Goal: Task Accomplishment & Management: Use online tool/utility

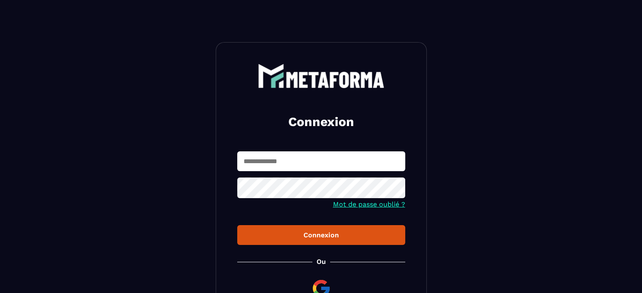
type input "**********"
click at [350, 237] on div "Connexion" at bounding box center [321, 235] width 154 height 8
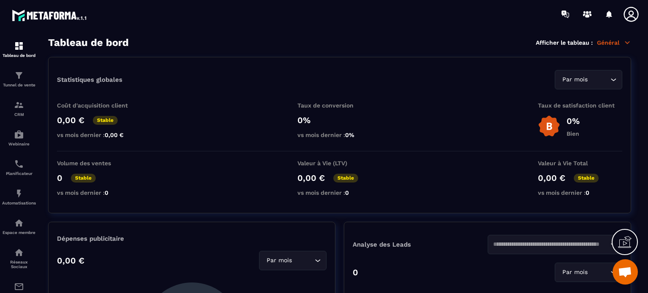
click at [630, 16] on icon at bounding box center [631, 14] width 17 height 17
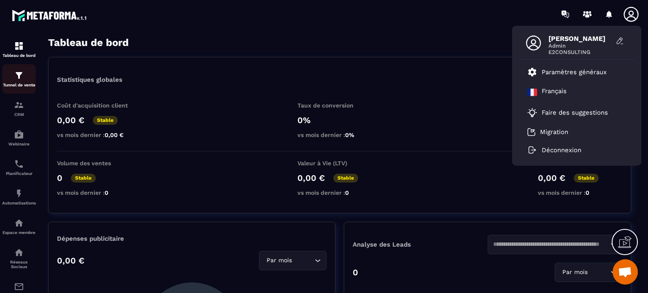
click at [25, 78] on div "Tunnel de vente" at bounding box center [19, 78] width 34 height 17
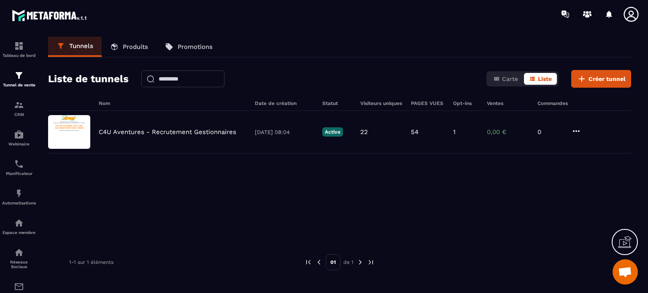
click at [620, 272] on span "Ouvrir le chat" at bounding box center [625, 273] width 14 height 12
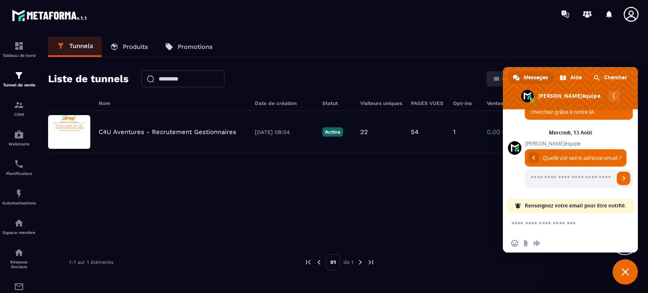
scroll to position [1869, 0]
type input "**********"
click at [622, 180] on span "Envoyer" at bounding box center [624, 178] width 4 height 4
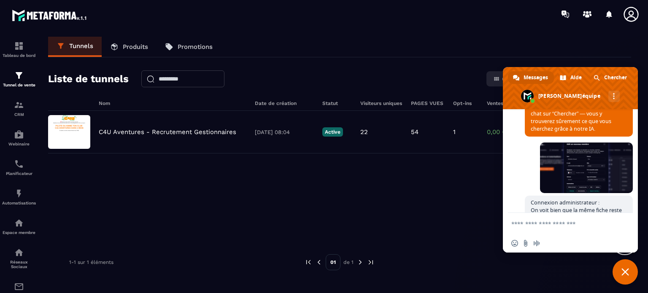
scroll to position [1270, 0]
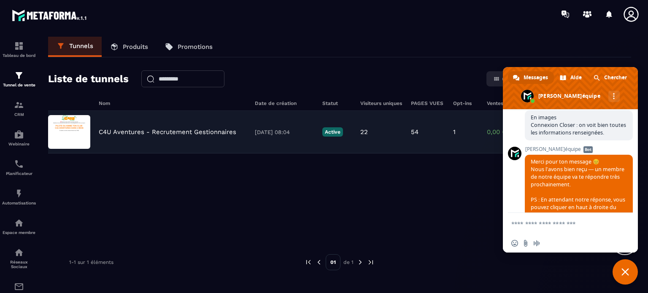
click at [61, 131] on img at bounding box center [69, 132] width 42 height 34
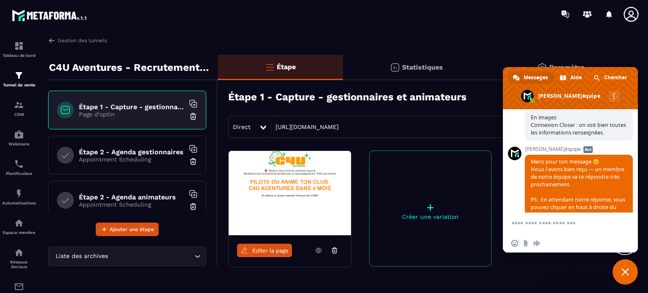
click at [627, 269] on span "Fermer le chat" at bounding box center [625, 272] width 8 height 8
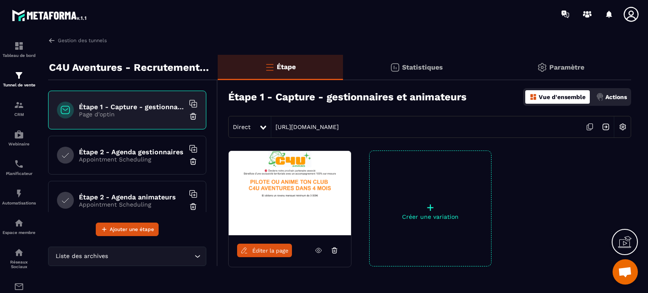
click at [269, 204] on img at bounding box center [290, 193] width 122 height 84
click at [275, 251] on span "Éditer la page" at bounding box center [270, 251] width 36 height 6
